Goal: Task Accomplishment & Management: Manage account settings

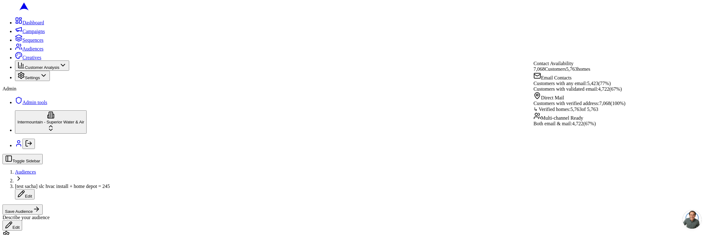
click at [514, 154] on div "Toggle Sidebar Audiences [test sacha] slc hvac install + home depot = 245 Edit …" at bounding box center [354, 192] width 704 height 77
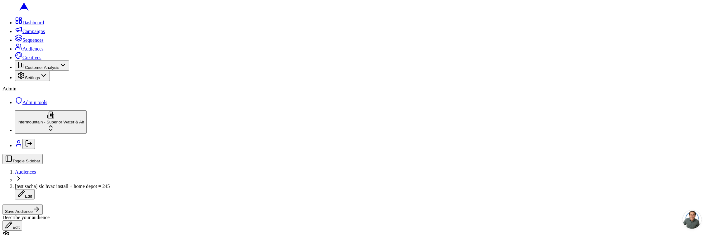
scroll to position [217, 0]
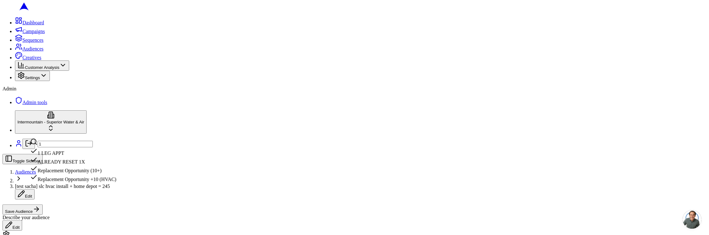
type input "10"
click at [93, 143] on input "10" at bounding box center [65, 144] width 55 height 7
type input "6"
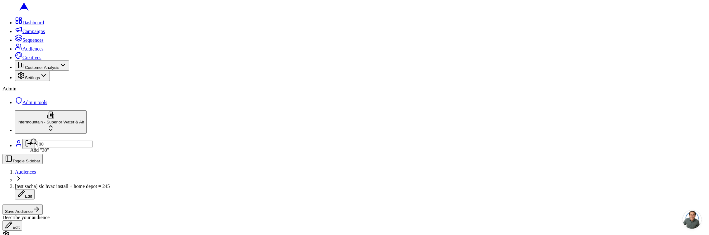
type input "3"
type input "2"
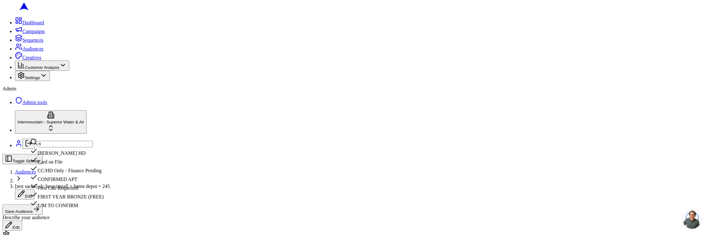
type input "f"
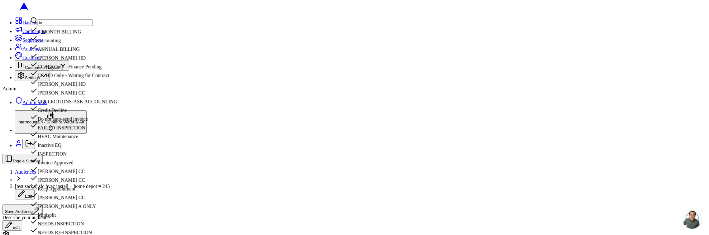
type input "i"
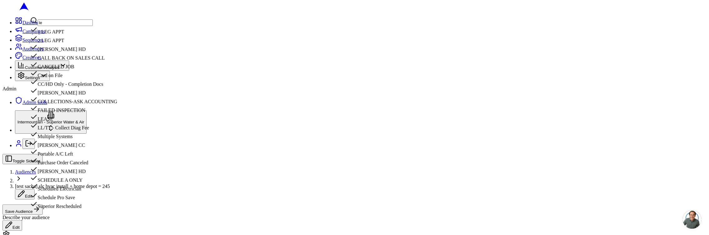
type input "l"
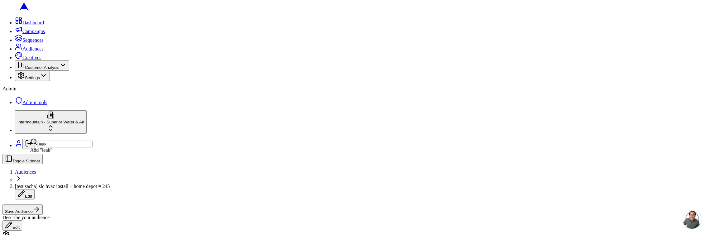
type input "leak"
